Goal: Task Accomplishment & Management: Manage account settings

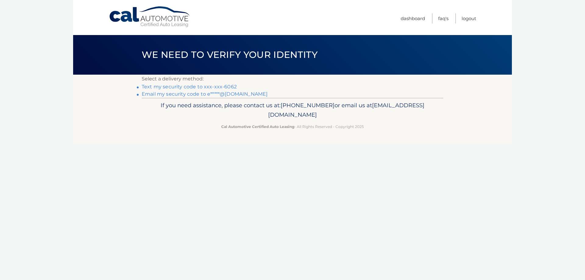
click at [222, 86] on link "Text my security code to xxx-xxx-6062" at bounding box center [189, 87] width 95 height 6
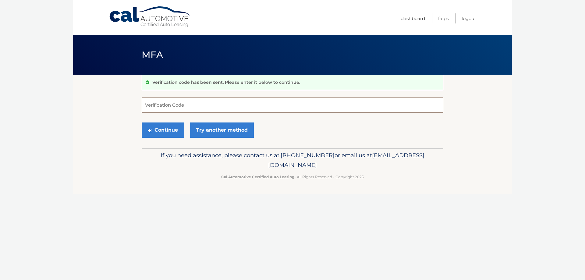
click at [202, 102] on input "Verification Code" at bounding box center [293, 105] width 302 height 15
type input "562838"
click at [155, 129] on button "Continue" at bounding box center [163, 130] width 42 height 15
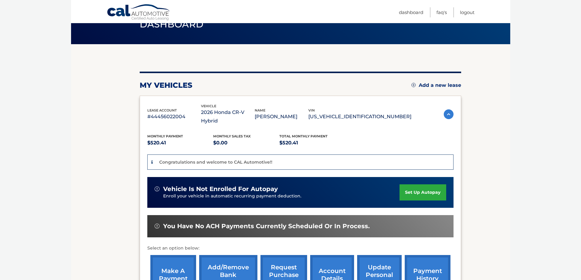
scroll to position [61, 0]
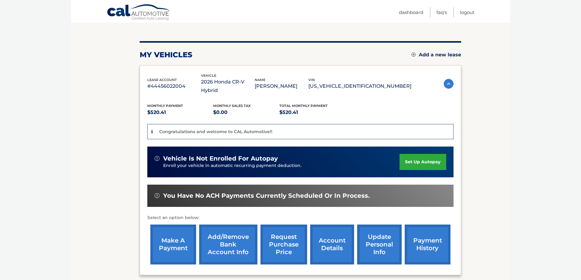
click at [170, 236] on link "make a payment" at bounding box center [173, 245] width 46 height 40
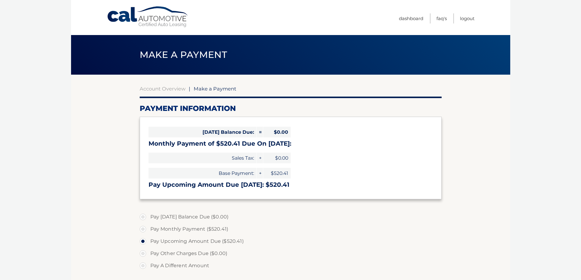
select select "N2I2MWEwYTMtNzJiOS00ZTgyLWI2ZmMtOGFmOWFmNjYyMDRi"
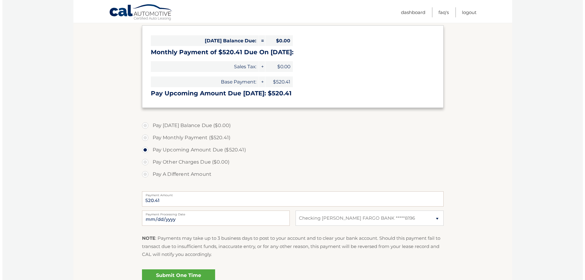
scroll to position [155, 0]
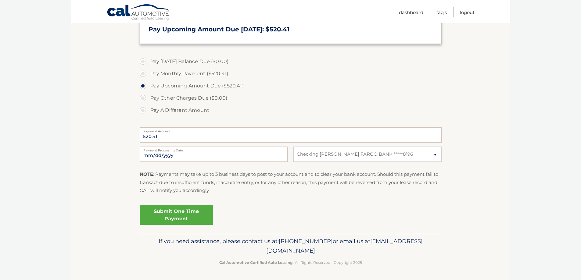
click at [168, 213] on link "Submit One Time Payment" at bounding box center [176, 215] width 73 height 20
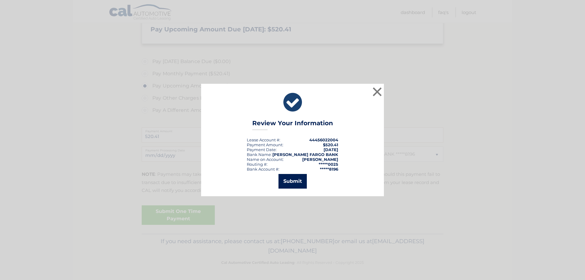
click at [297, 180] on button "Submit" at bounding box center [293, 181] width 28 height 15
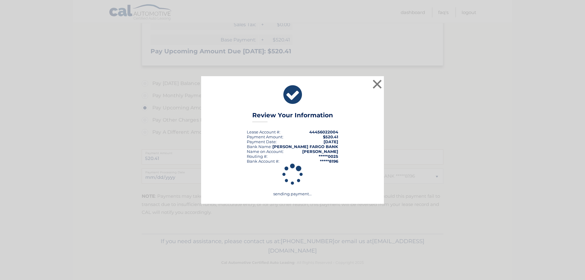
scroll to position [134, 0]
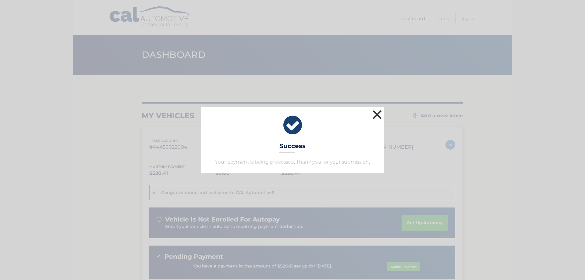
click at [377, 115] on button "×" at bounding box center [377, 115] width 12 height 12
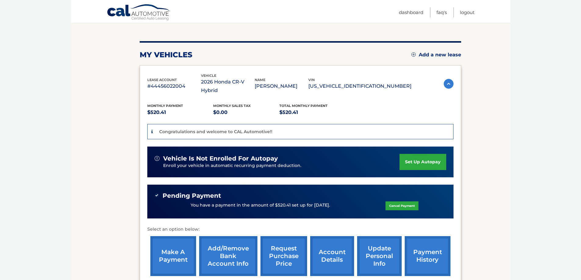
scroll to position [91, 0]
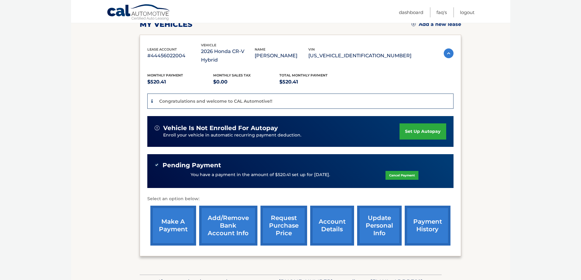
click at [430, 218] on link "payment history" at bounding box center [428, 226] width 46 height 40
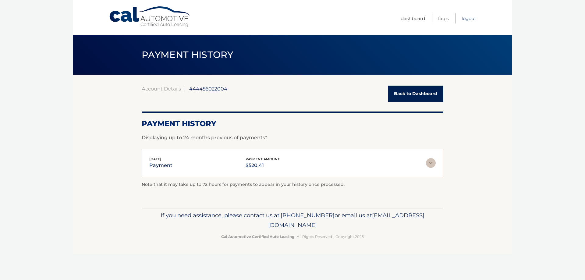
click at [474, 15] on link "Logout" at bounding box center [469, 18] width 15 height 10
